Goal: Task Accomplishment & Management: Manage account settings

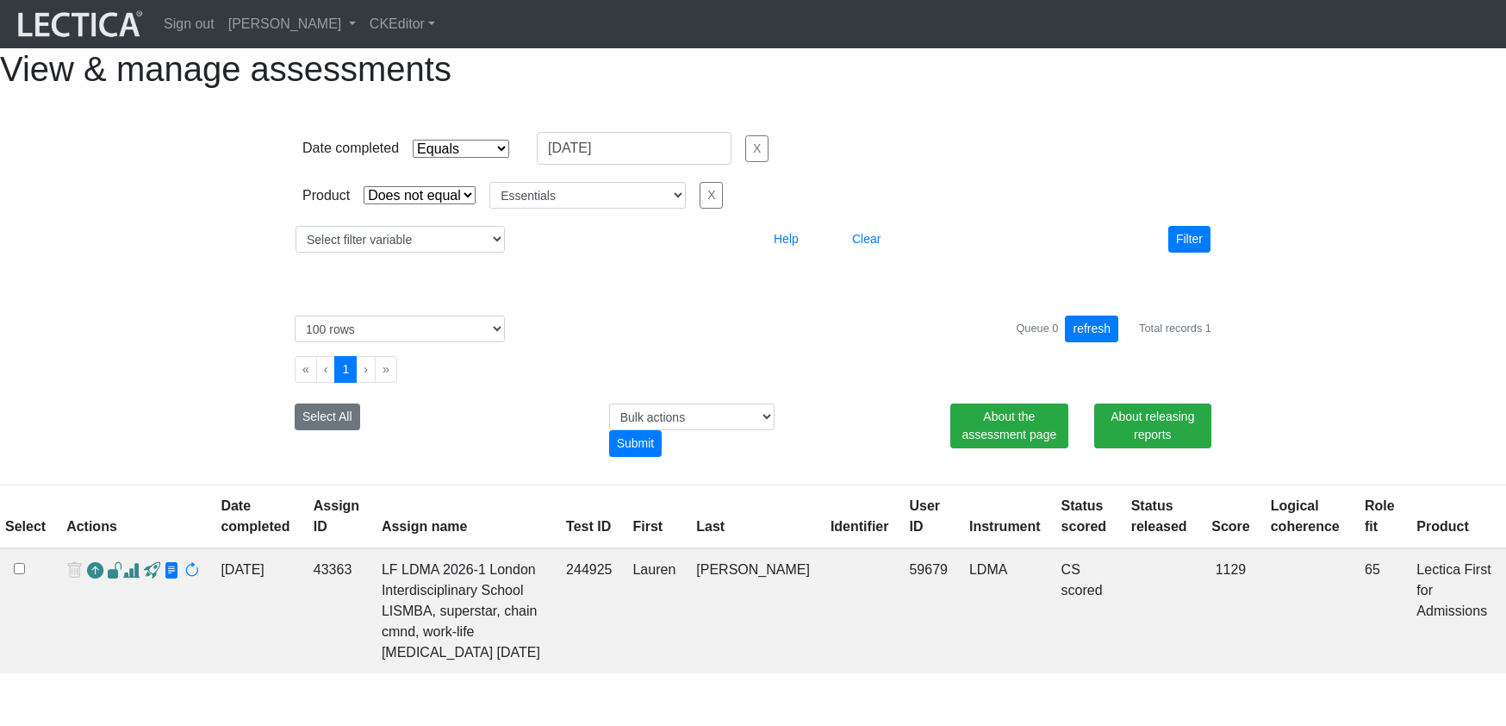
select select "contains"
select select "not_iexact"
select select "Essentials"
select select "100"
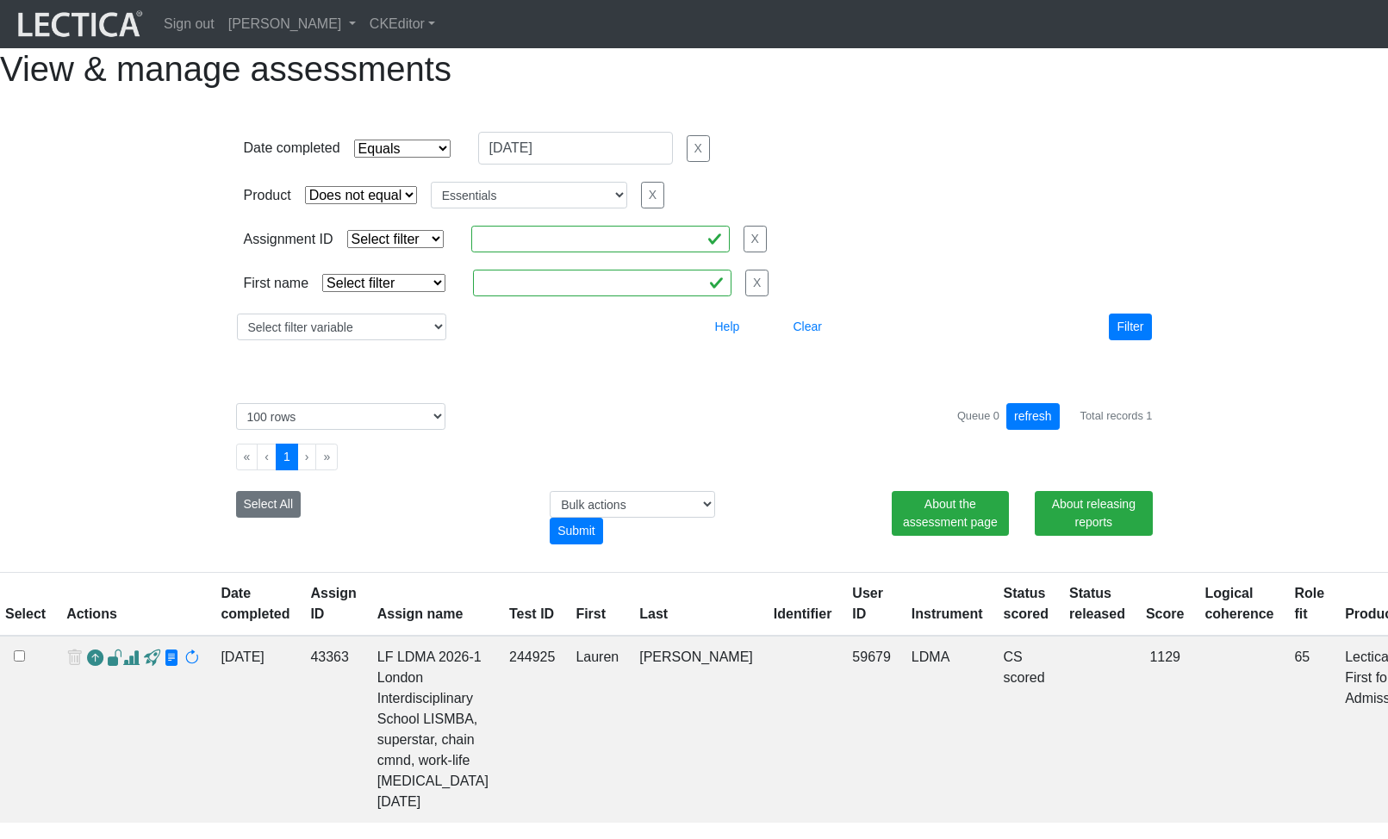
select select "contains"
select select "not_iexact"
select select "Essentials"
select select "100"
click at [346, 22] on link "[PERSON_NAME]" at bounding box center [291, 24] width 141 height 34
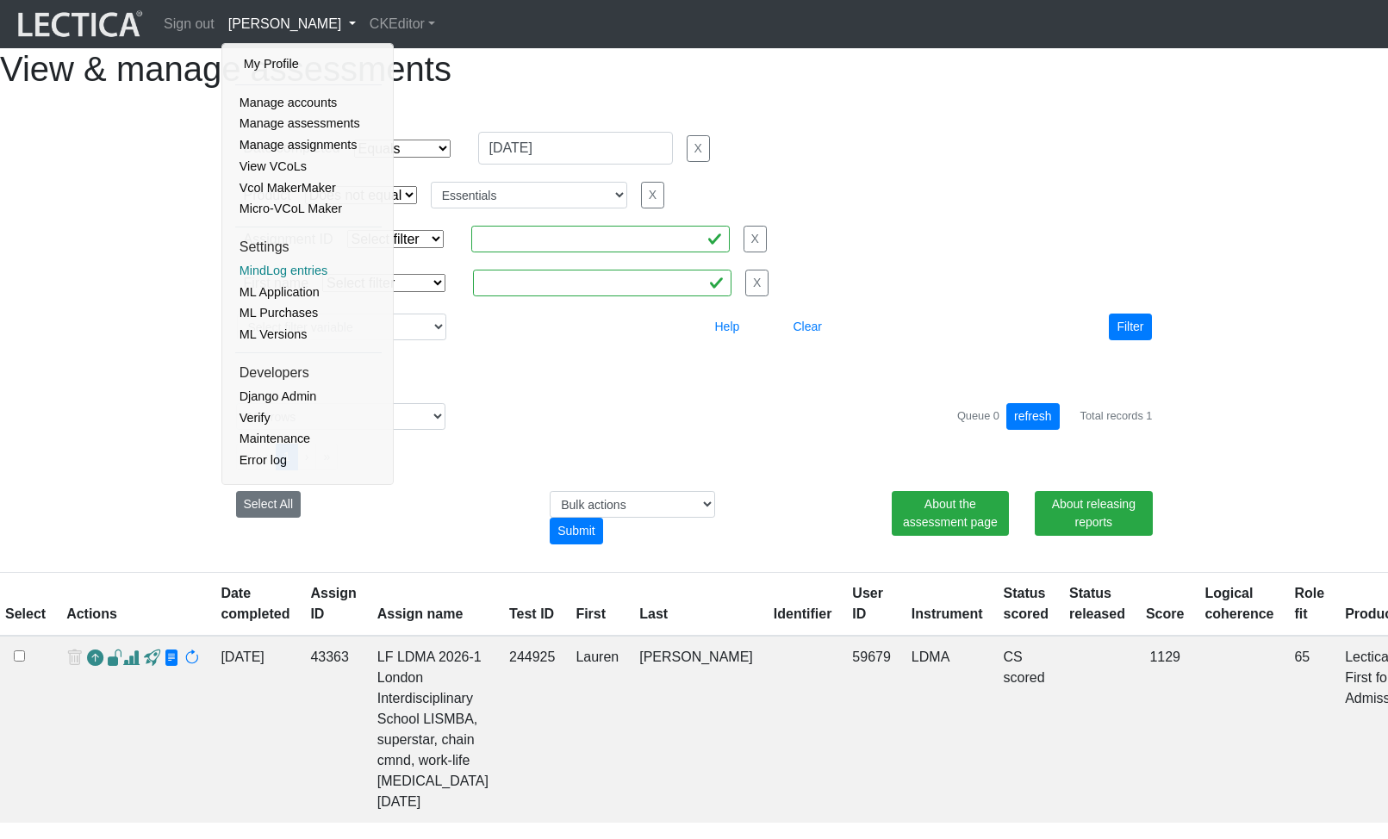
click at [295, 272] on link "MindLog entries" at bounding box center [308, 271] width 146 height 22
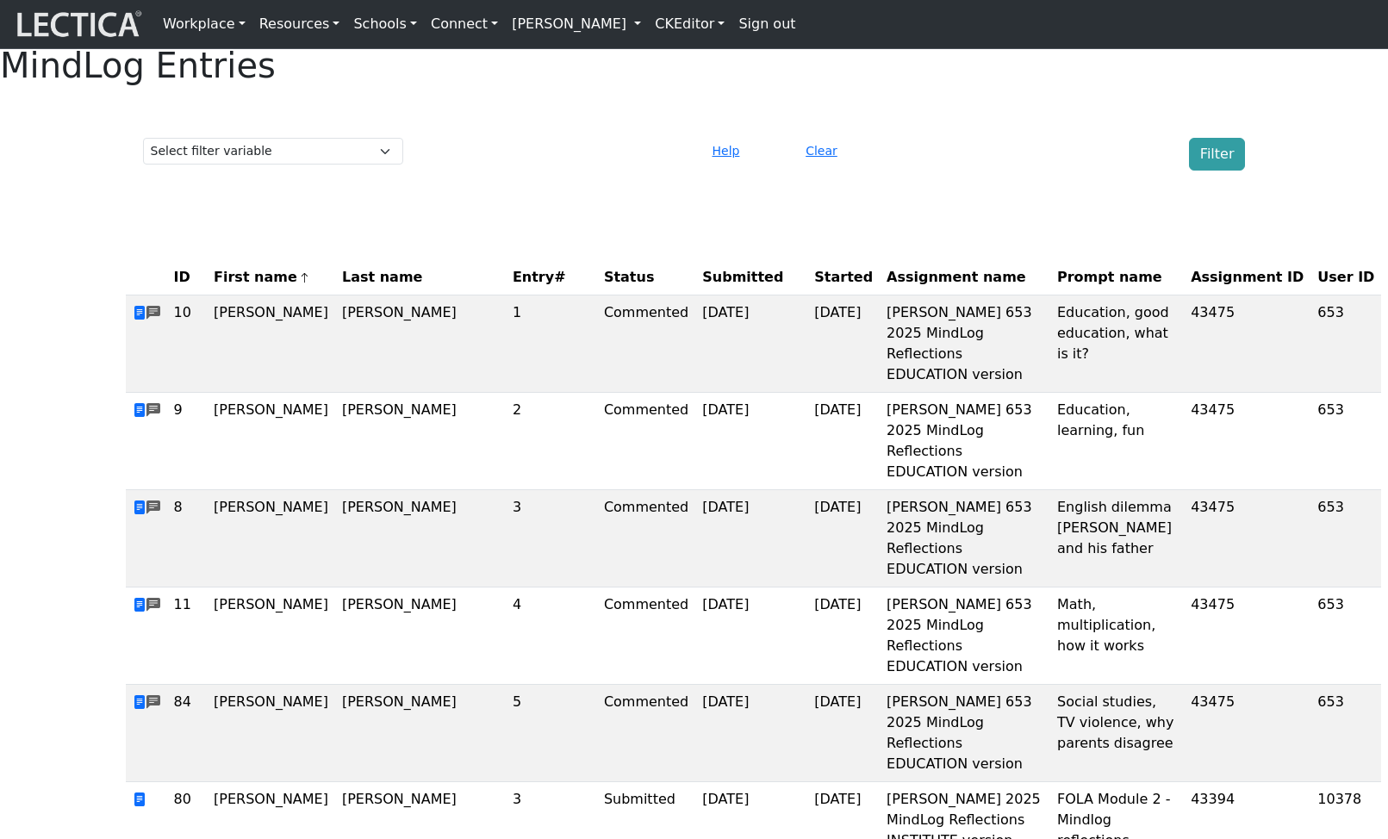
scroll to position [3, 0]
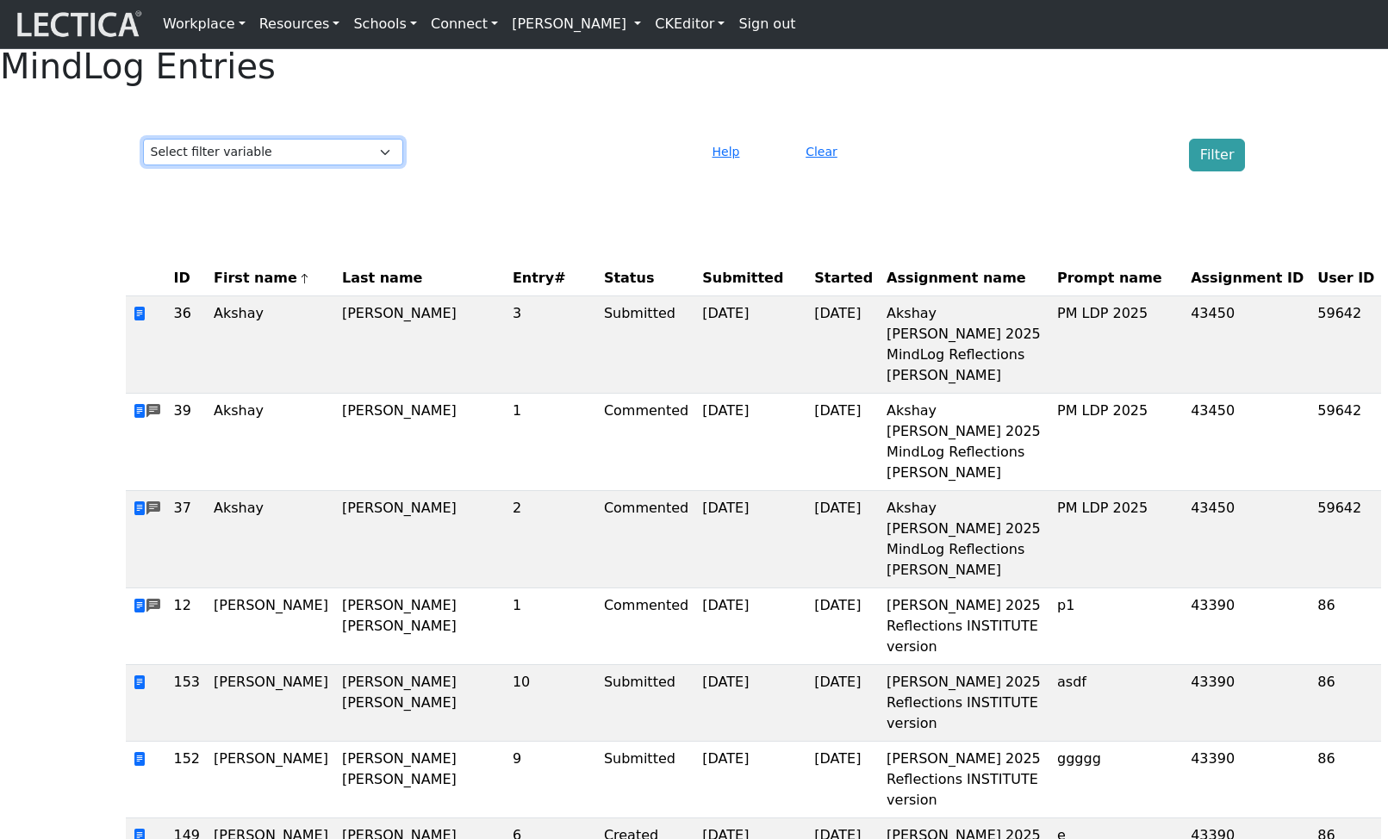
click at [361, 165] on select "Select filter variable Assignment ID Assignment name Date commented Date scored…" at bounding box center [273, 152] width 260 height 27
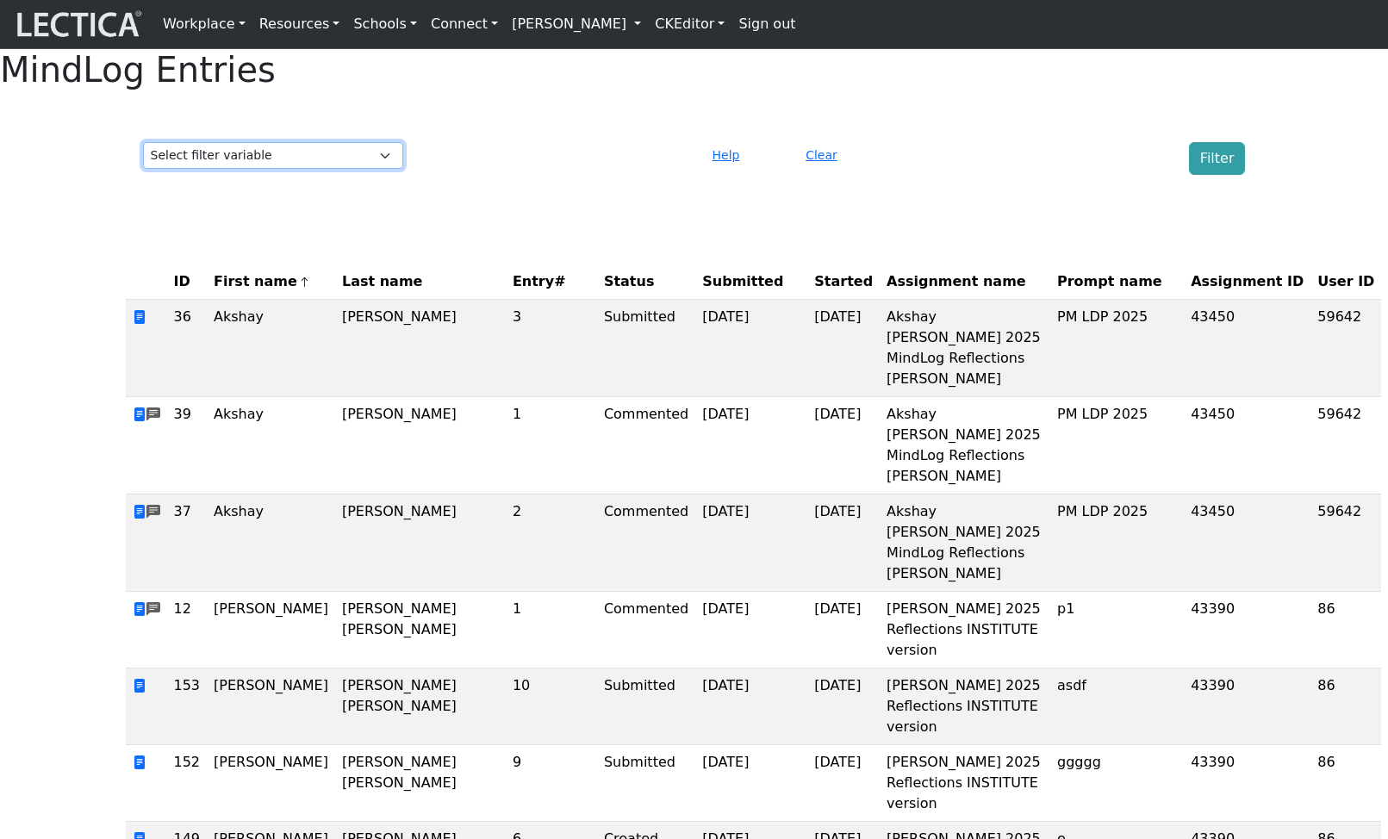
scroll to position [0, 0]
click at [329, 169] on select "Select filter variable Assignment ID Assignment name Date commented Date scored…" at bounding box center [273, 155] width 260 height 27
select select "purchase__assignment__id"
click at [143, 169] on select "Select filter variable Assignment ID Assignment name Date commented Date scored…" at bounding box center [273, 155] width 260 height 27
select select
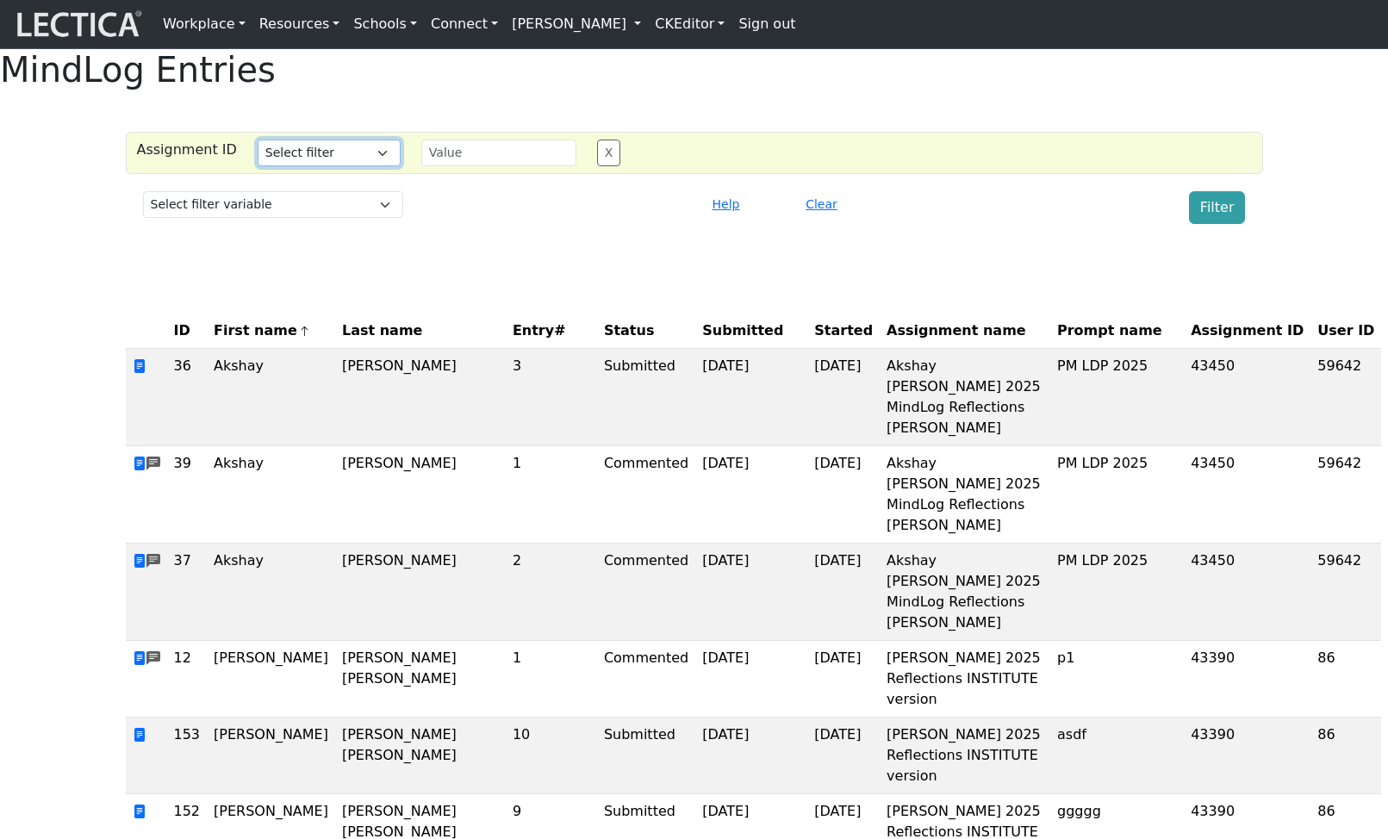
click at [283, 166] on select "Select filter Equals Does not equal Contains Does not contain List Greater than…" at bounding box center [329, 153] width 143 height 27
click at [338, 166] on select "Select filter Equals Does not equal Contains Does not contain List Greater than…" at bounding box center [329, 153] width 143 height 27
click at [335, 166] on select "Select filter Equals Does not equal Contains Does not contain List Greater than…" at bounding box center [329, 153] width 143 height 27
select select "icontains"
click at [258, 166] on select "Select filter Equals Does not equal Contains Does not contain List Greater than…" at bounding box center [329, 153] width 143 height 27
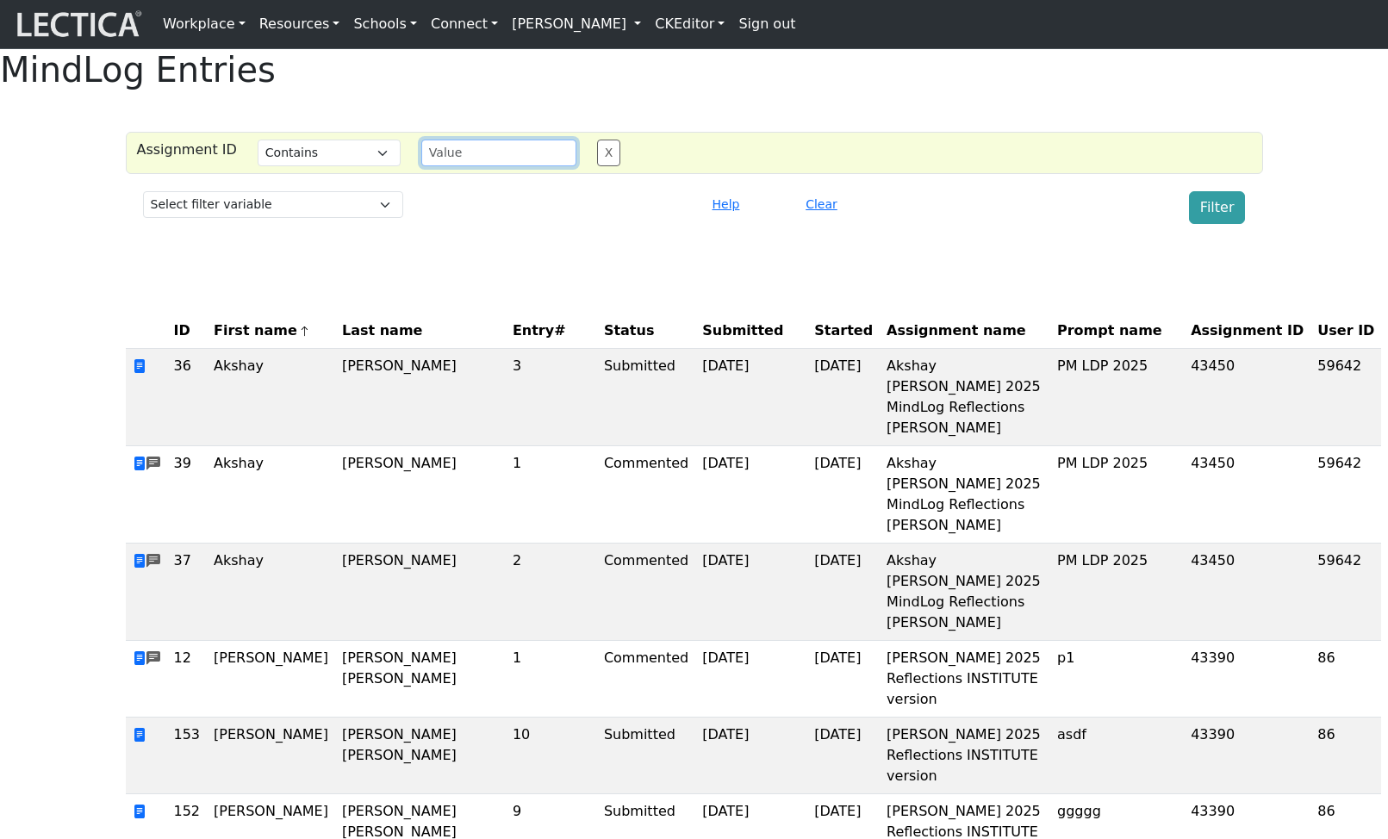
click at [439, 166] on input "text" at bounding box center [498, 153] width 155 height 27
type input "45"
click at [1215, 224] on button "Filter" at bounding box center [1217, 207] width 57 height 33
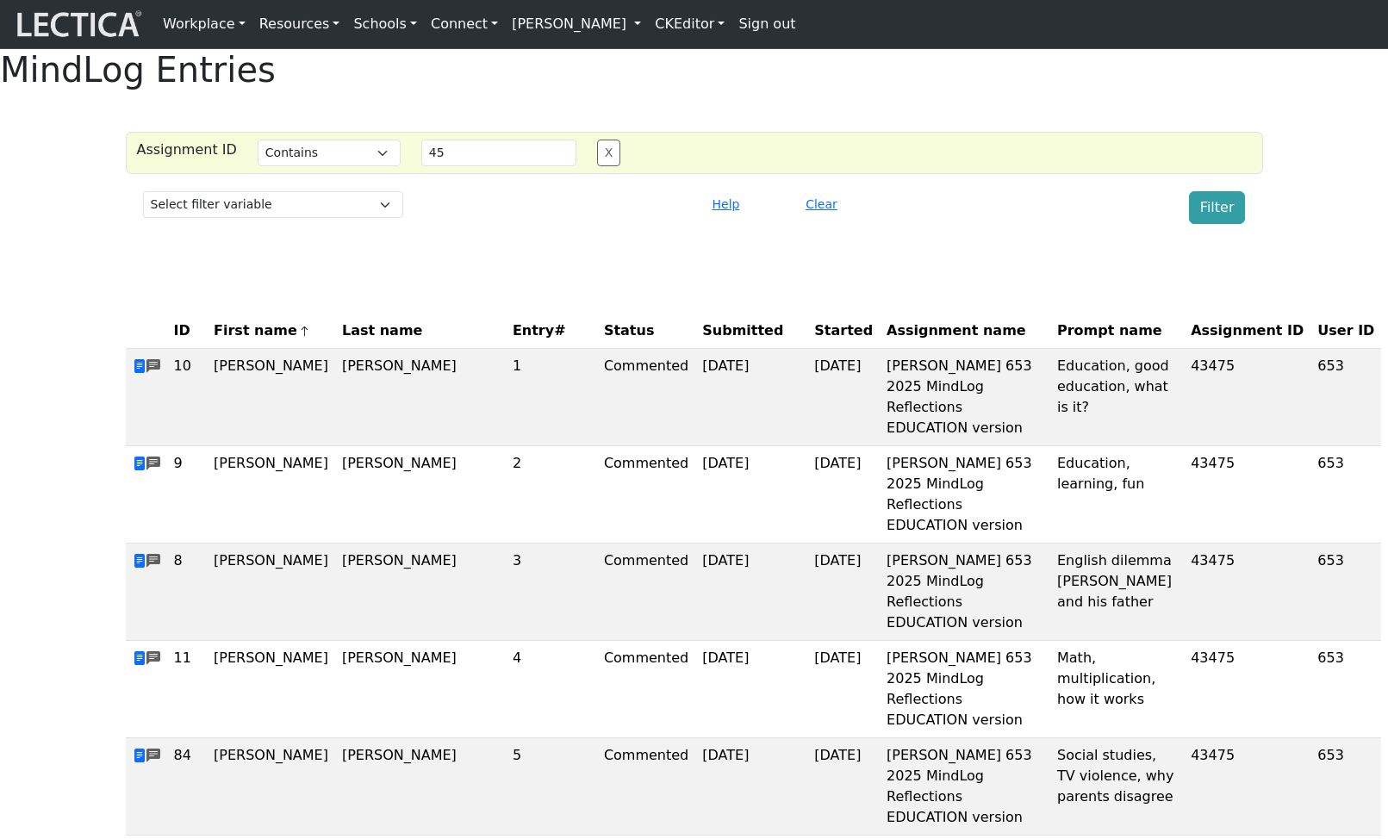
click at [944, 224] on div "Clear" at bounding box center [881, 207] width 187 height 33
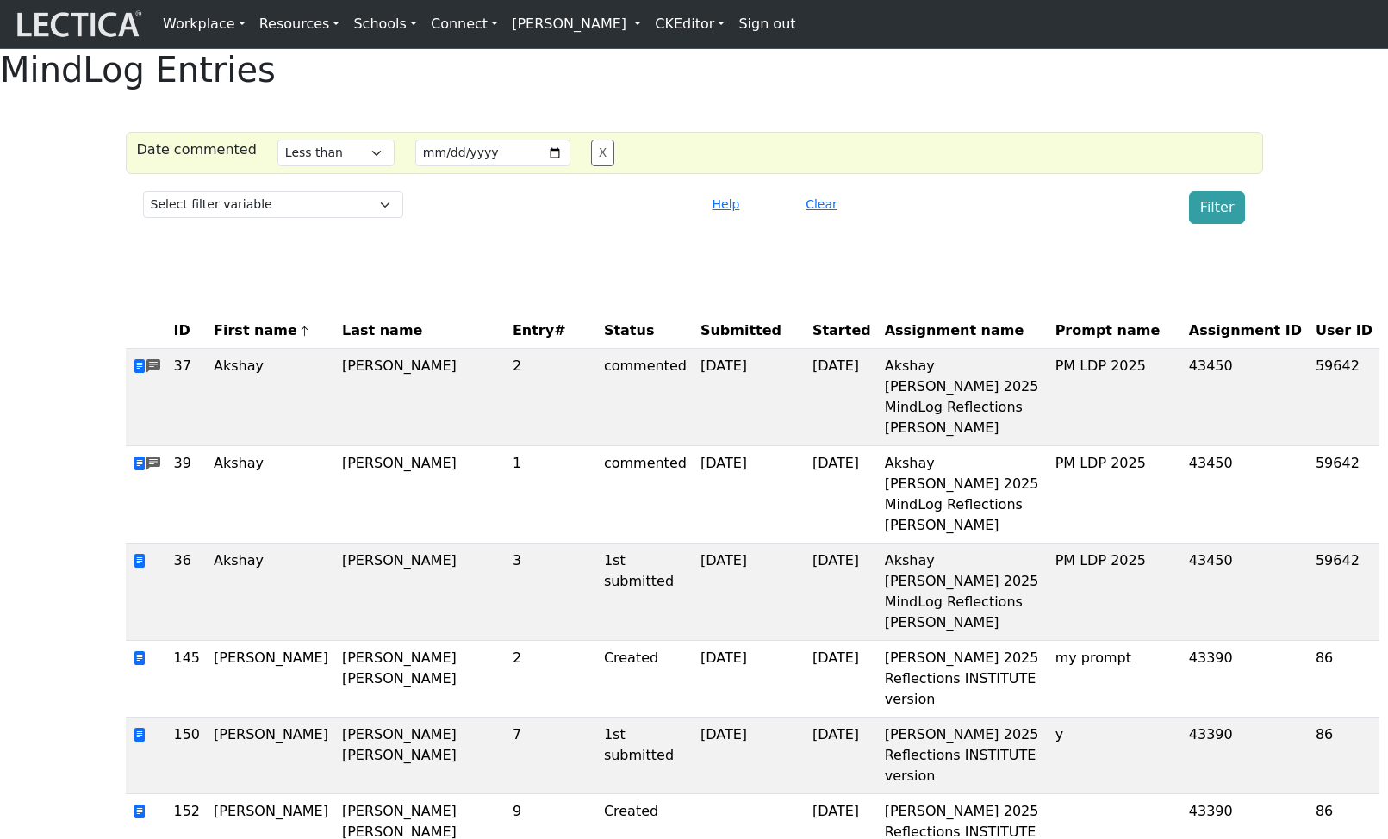
select select "lt"
click at [603, 26] on link "[PERSON_NAME]" at bounding box center [576, 24] width 143 height 34
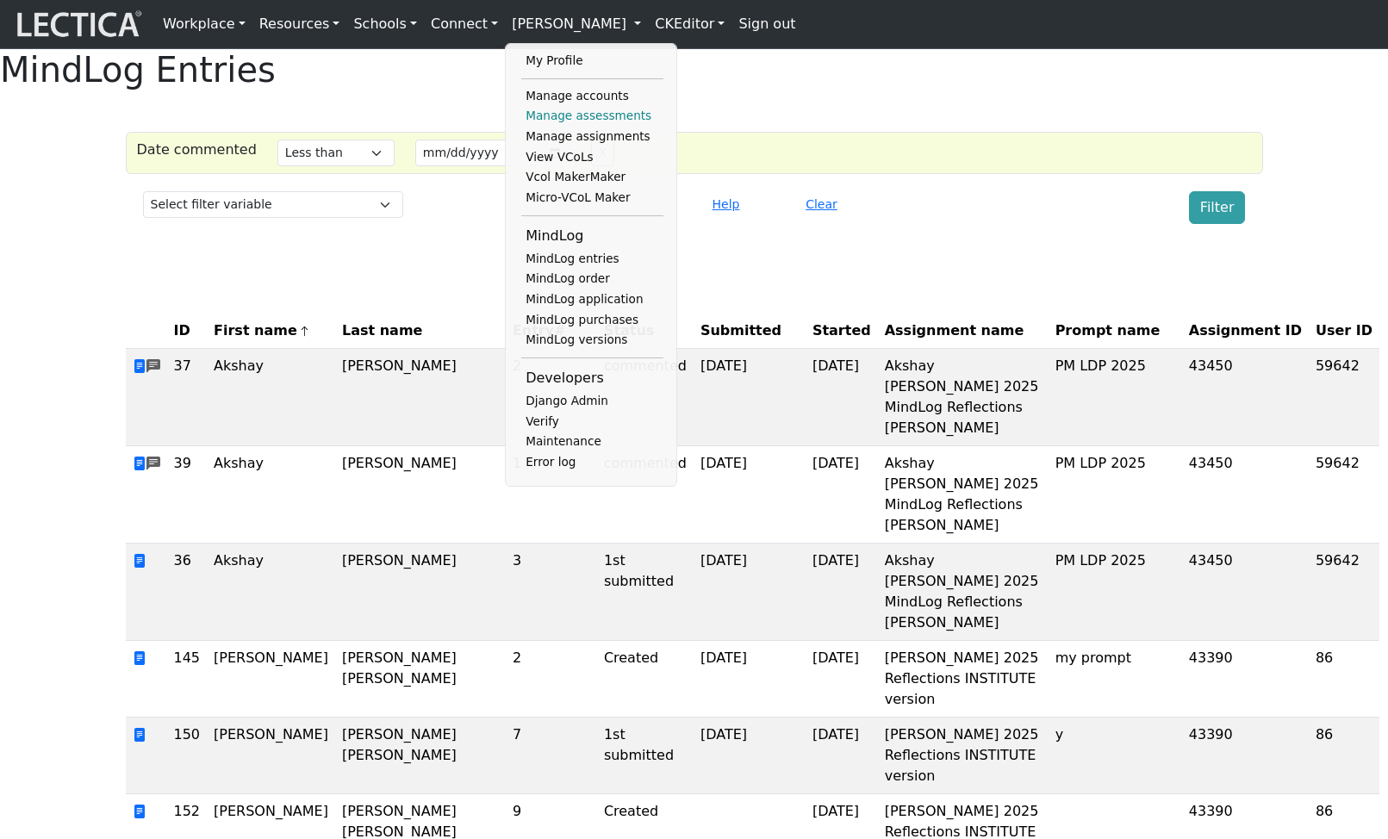
click at [566, 120] on link "Manage assessments" at bounding box center [592, 116] width 142 height 21
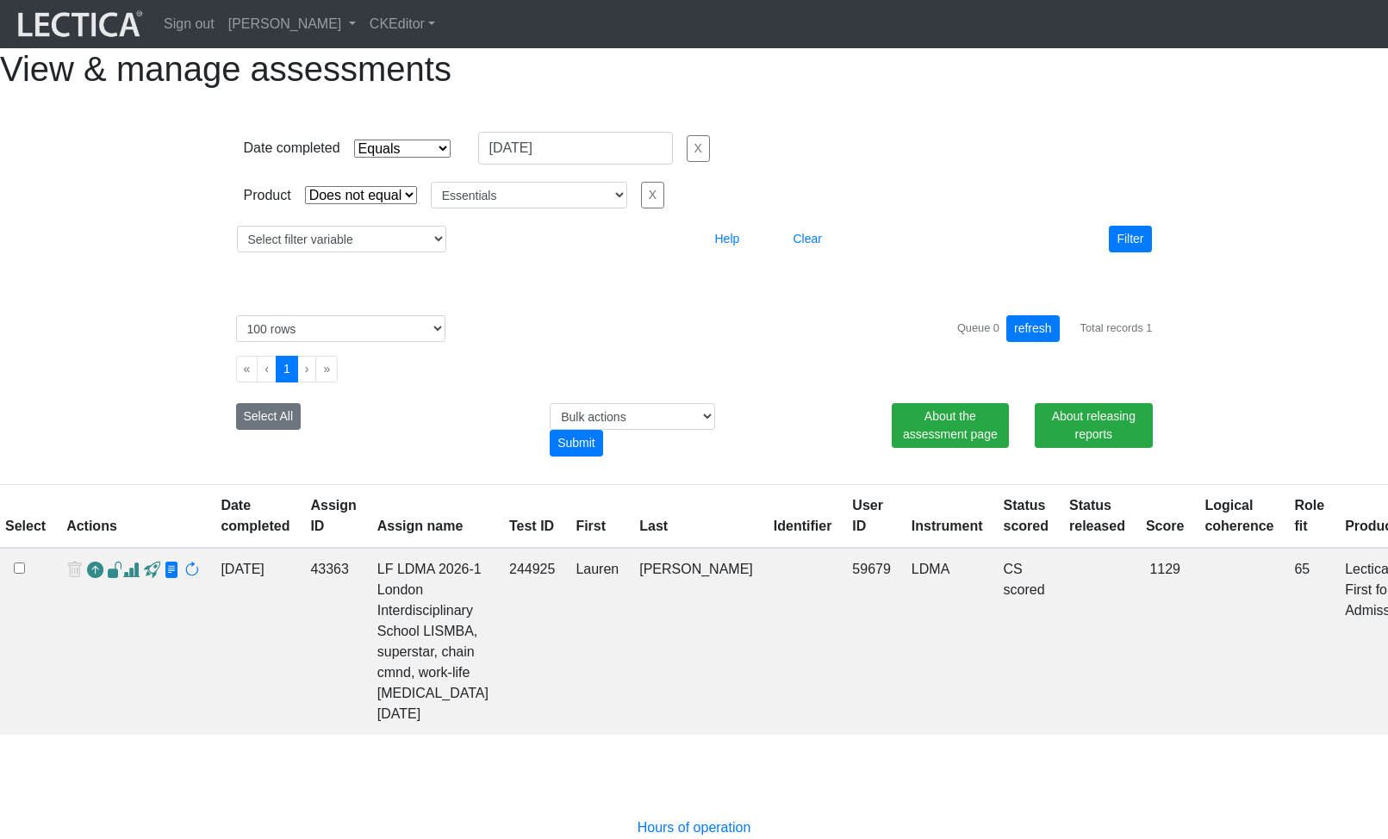
select select "contains"
select select "not_iexact"
select select "Essentials"
select select "100"
click at [305, 252] on select "Select filter variable Assignment name Assignment ID Clarity persuasive Clarity…" at bounding box center [341, 239] width 209 height 27
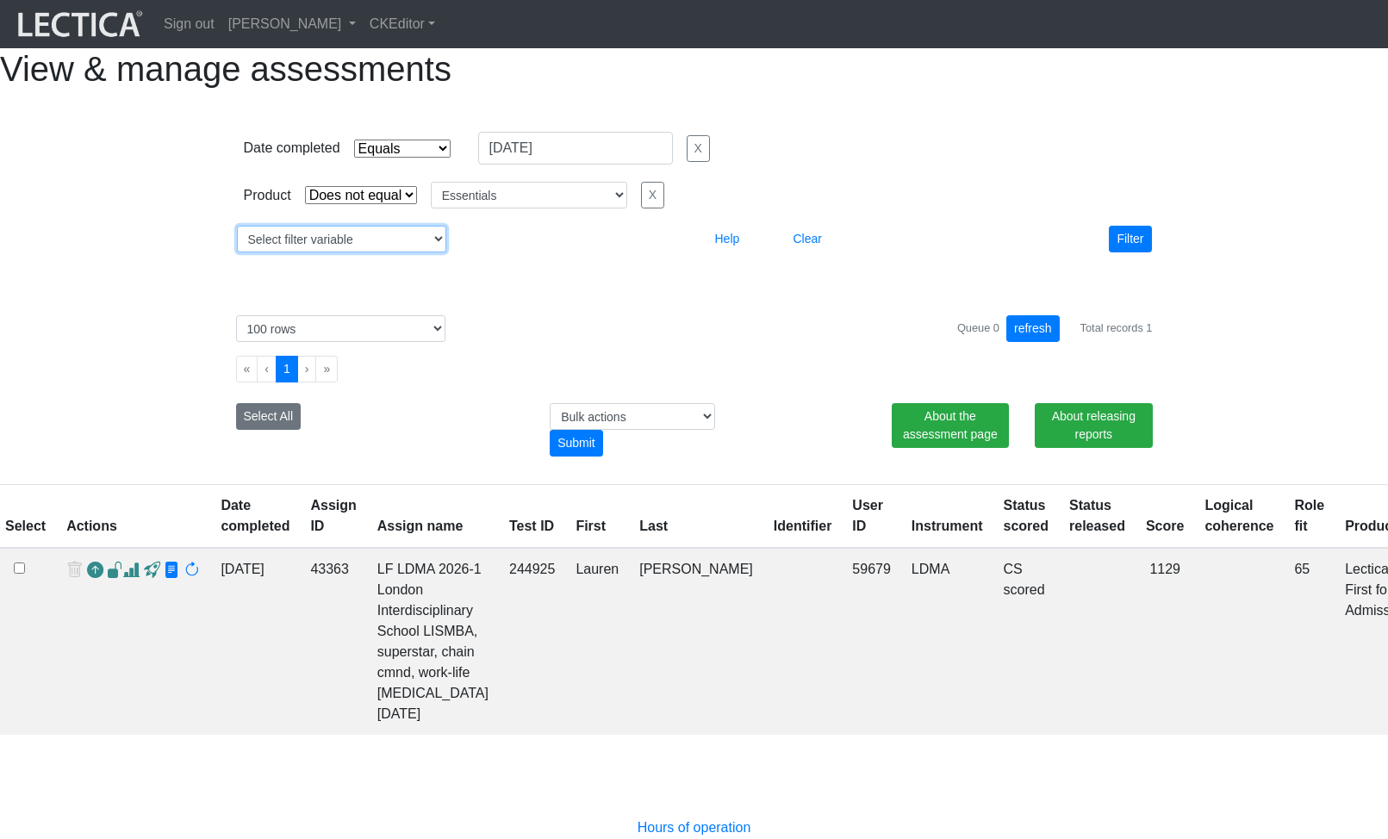
select select "assignment__id"
click at [237, 252] on select "Select filter variable Assignment name Assignment ID Clarity persuasive Clarity…" at bounding box center [341, 239] width 209 height 27
select select
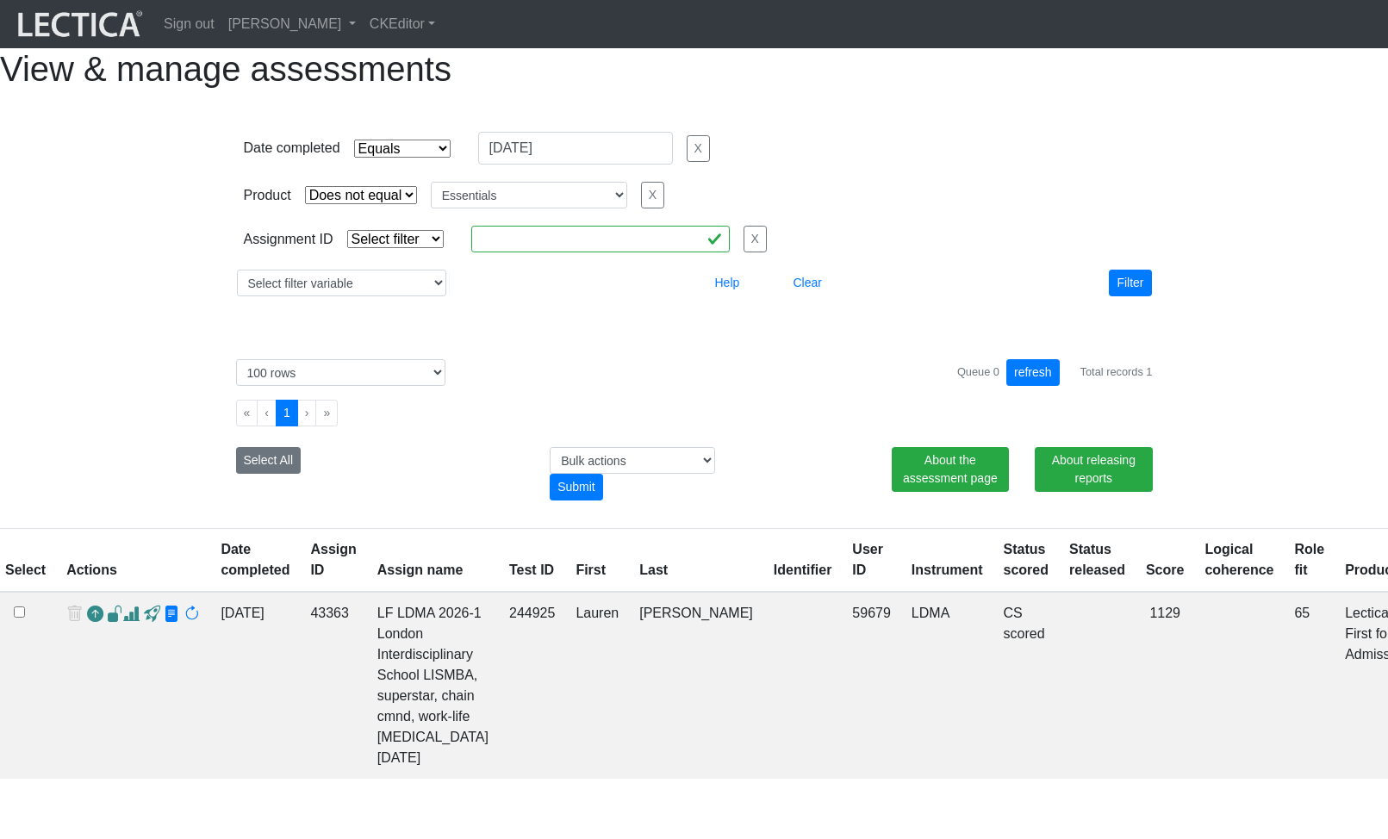
click at [404, 248] on select "Select filter Equals List Contains Greater than Less than" at bounding box center [395, 239] width 97 height 18
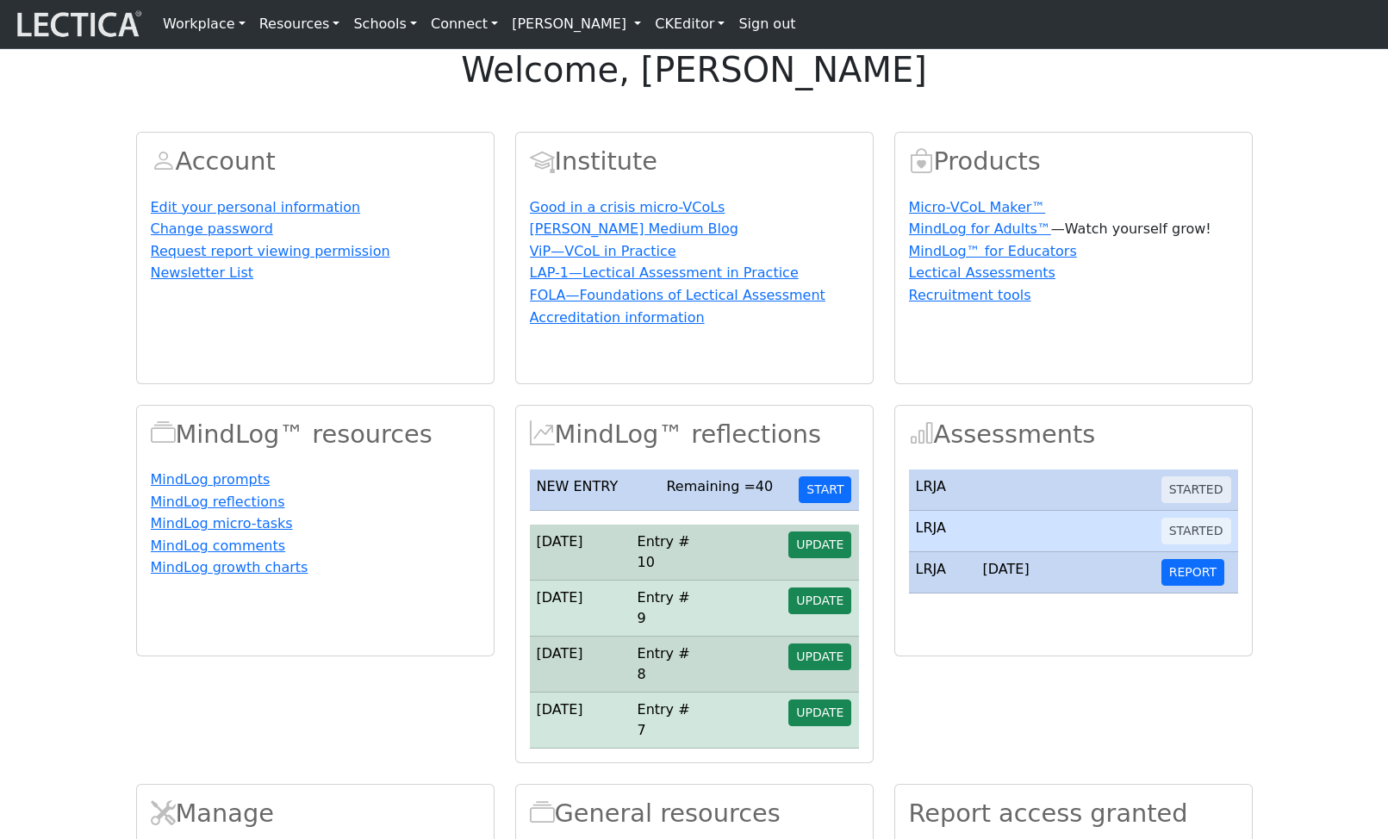
click at [616, 24] on link "[PERSON_NAME]" at bounding box center [576, 24] width 143 height 34
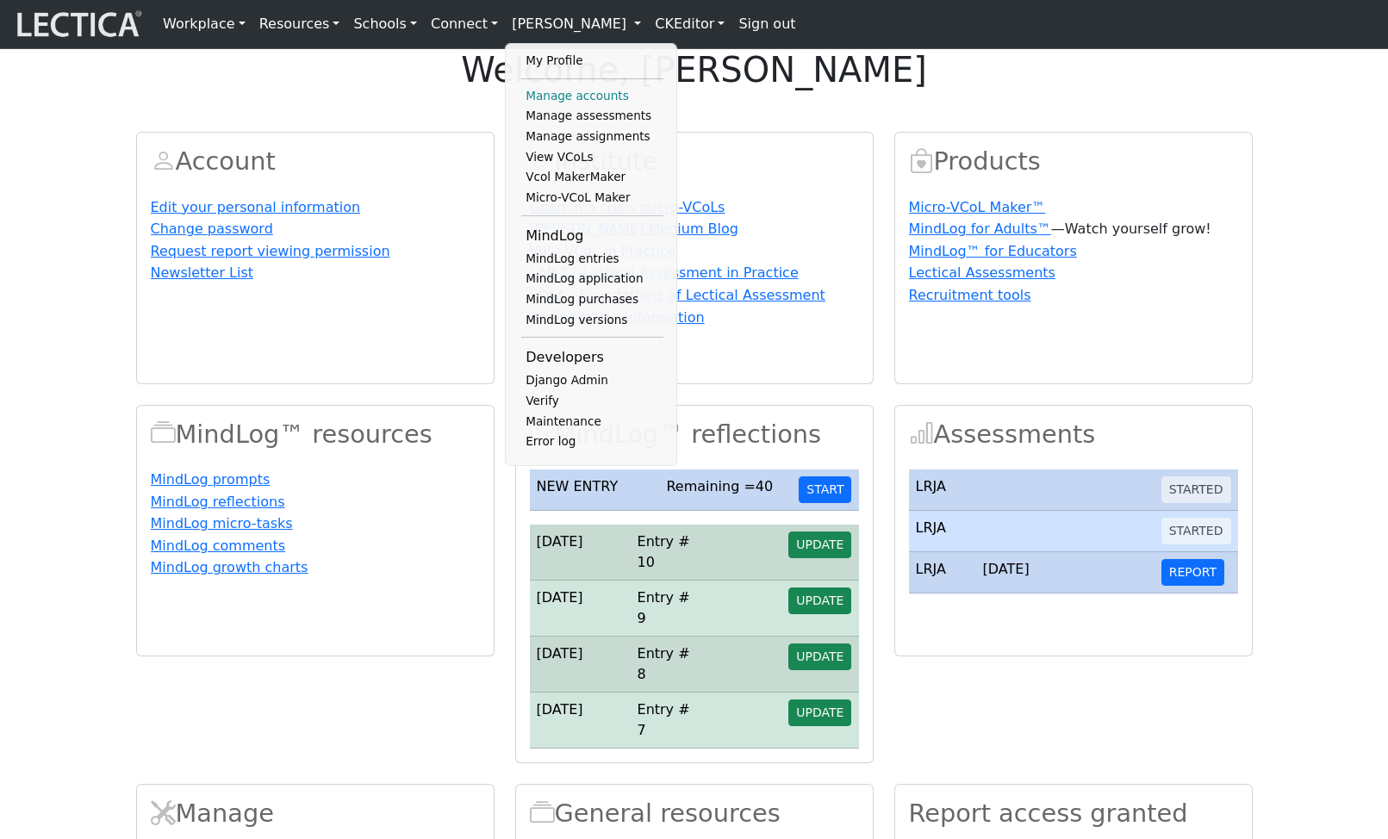
click at [576, 102] on link "Manage accounts" at bounding box center [592, 96] width 142 height 21
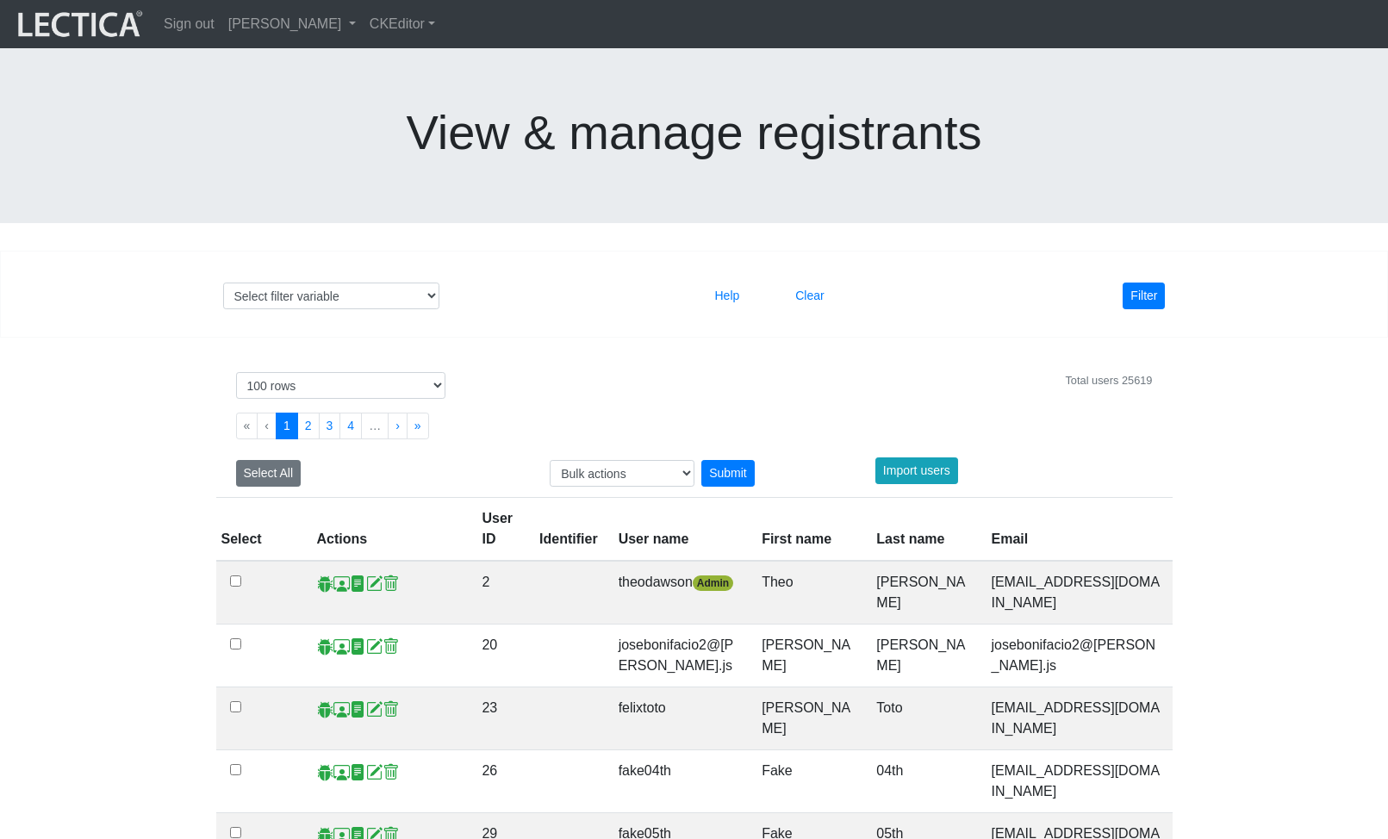
select select "100"
click at [371, 575] on span at bounding box center [374, 584] width 16 height 18
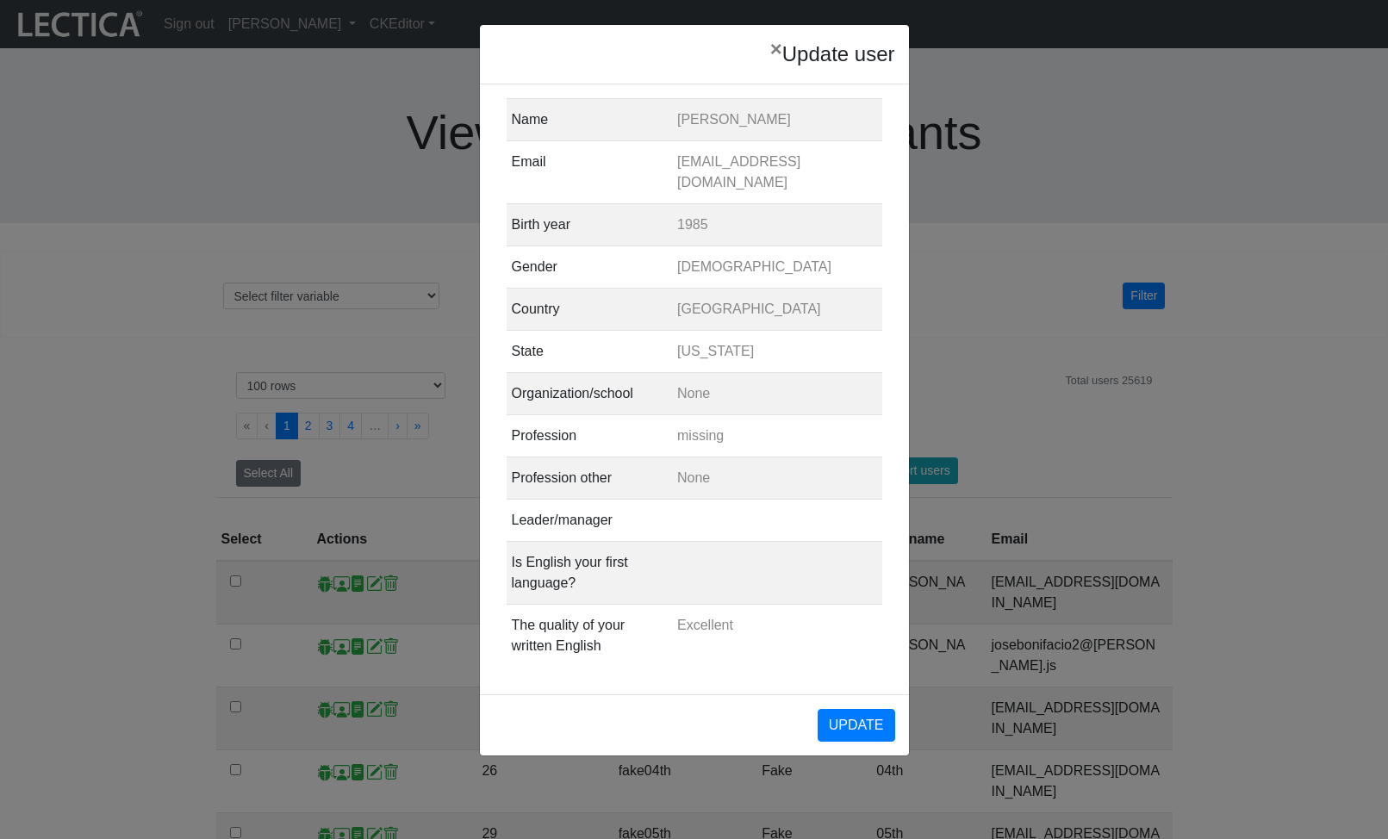
click at [461, 333] on div "× Update user Name [PERSON_NAME] Email [EMAIL_ADDRESS][DOMAIN_NAME] Birth year …" at bounding box center [694, 419] width 1388 height 839
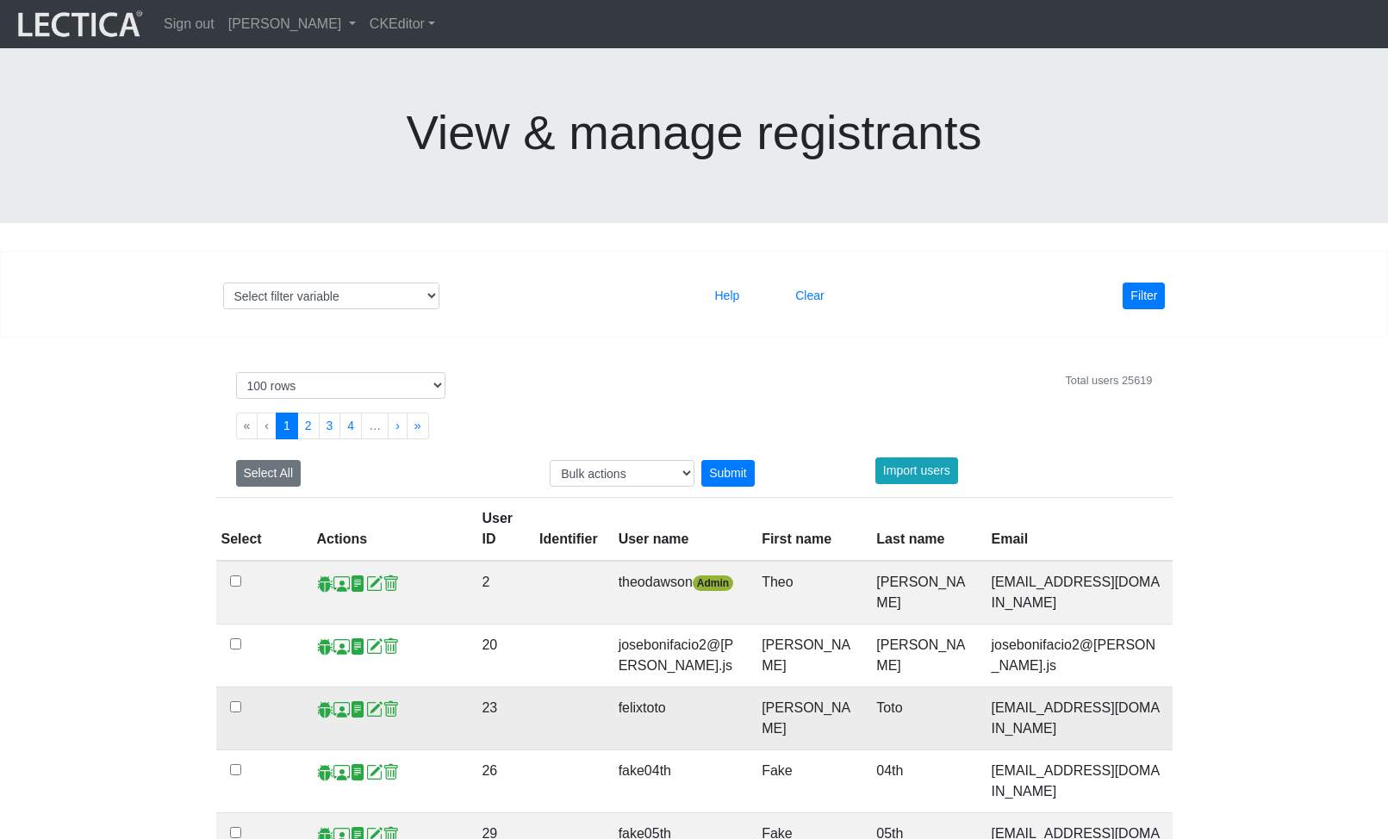
click at [371, 701] on span at bounding box center [374, 710] width 16 height 18
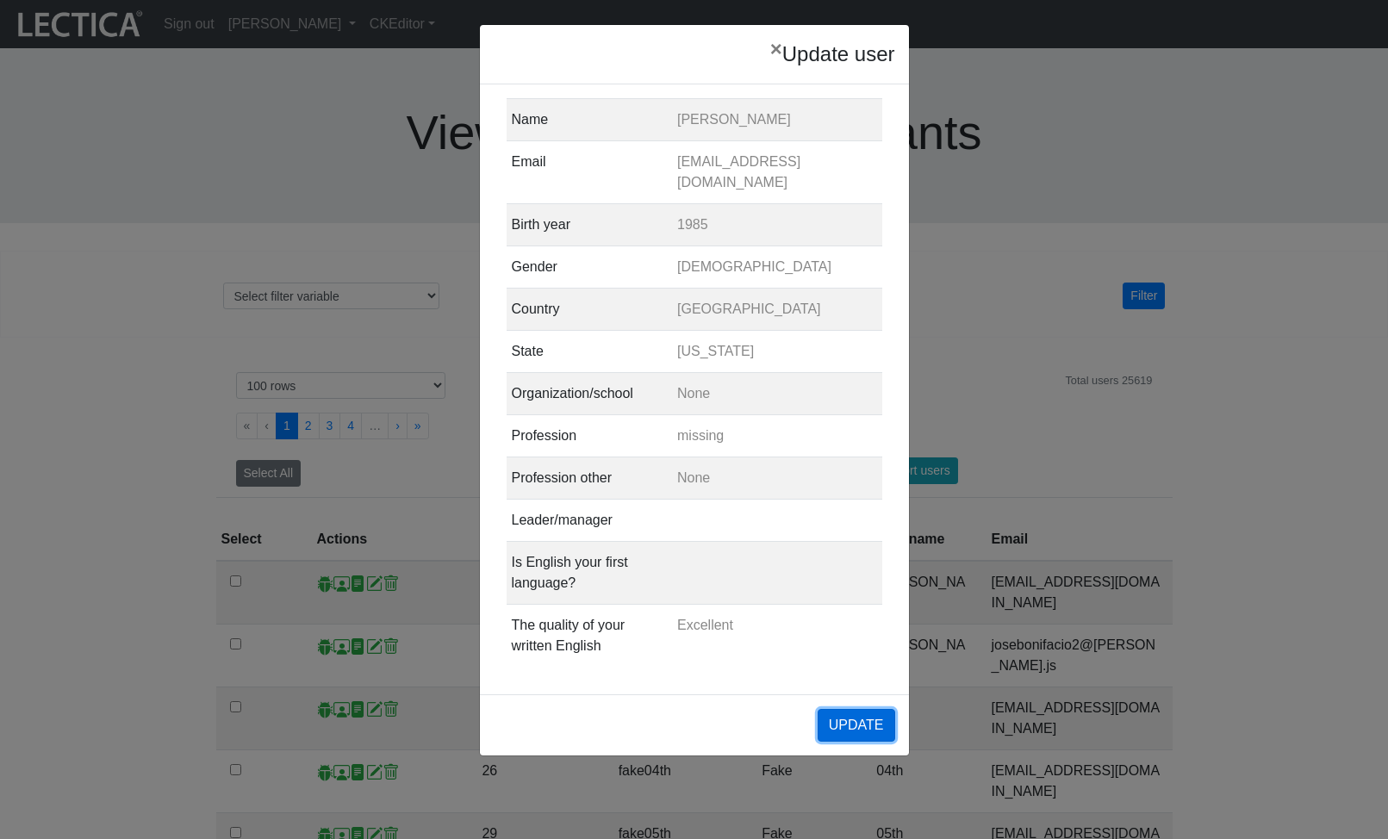
click at [862, 742] on button "UPDATE" at bounding box center [857, 725] width 78 height 33
